Goal: Check status: Check status

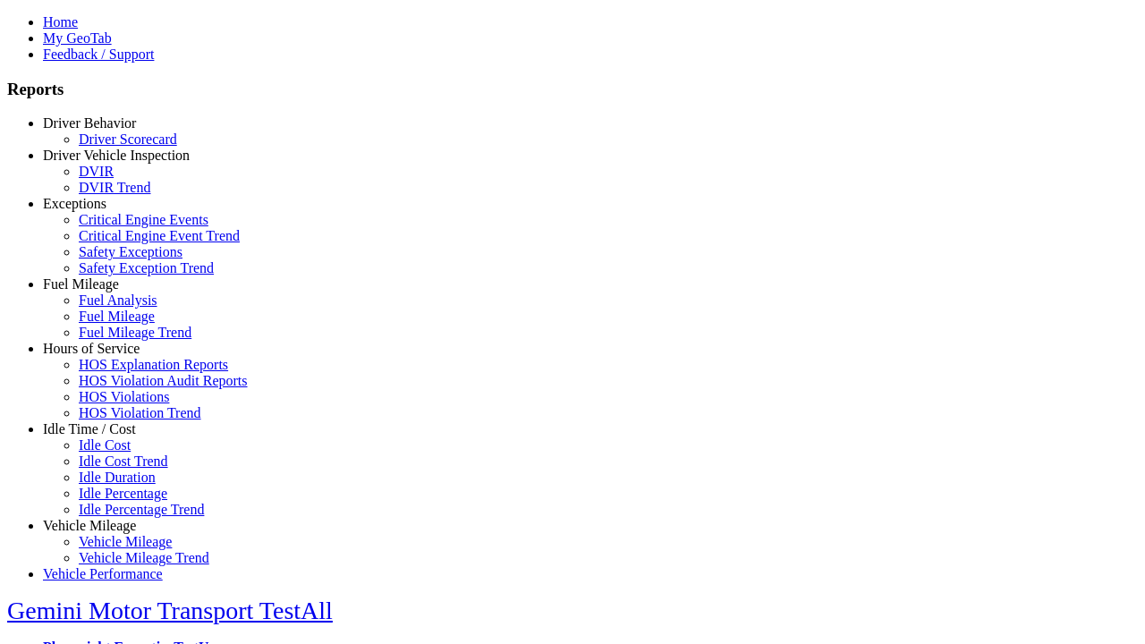
scroll to position [46, 0]
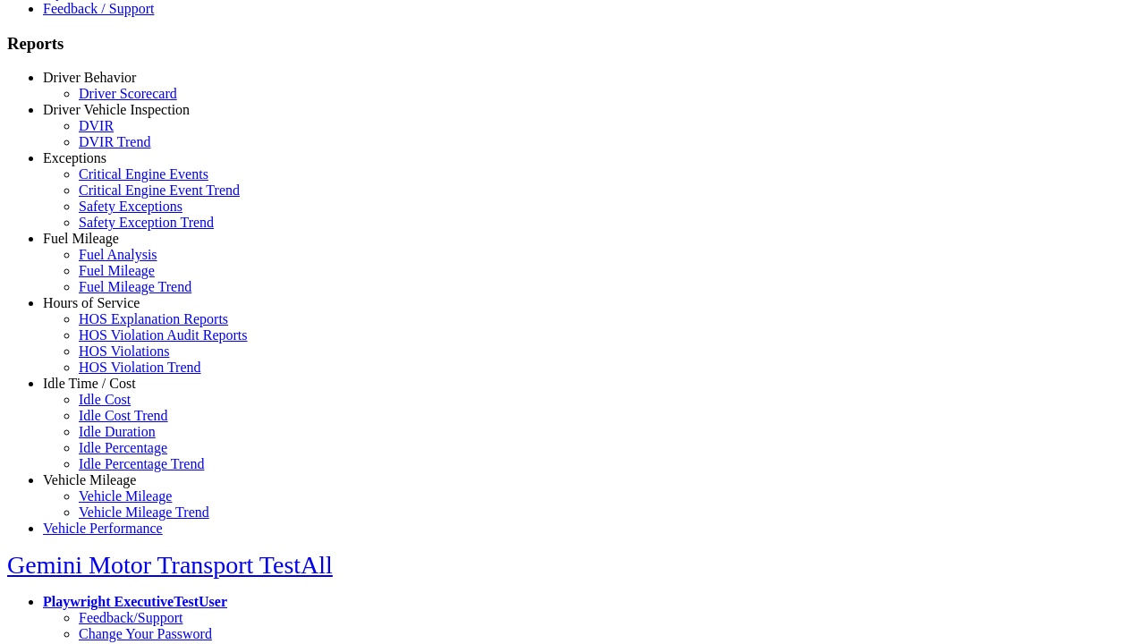
click at [116, 294] on link "Fuel Mileage Trend" at bounding box center [135, 286] width 113 height 15
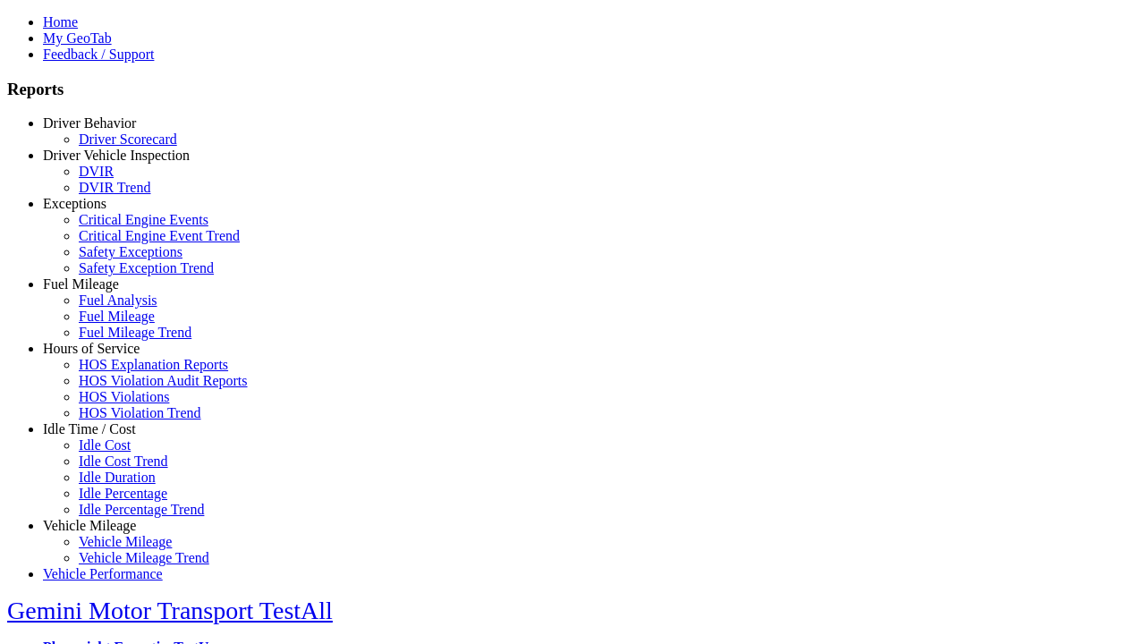
select select "**"
type input "**********"
